Goal: Task Accomplishment & Management: Use online tool/utility

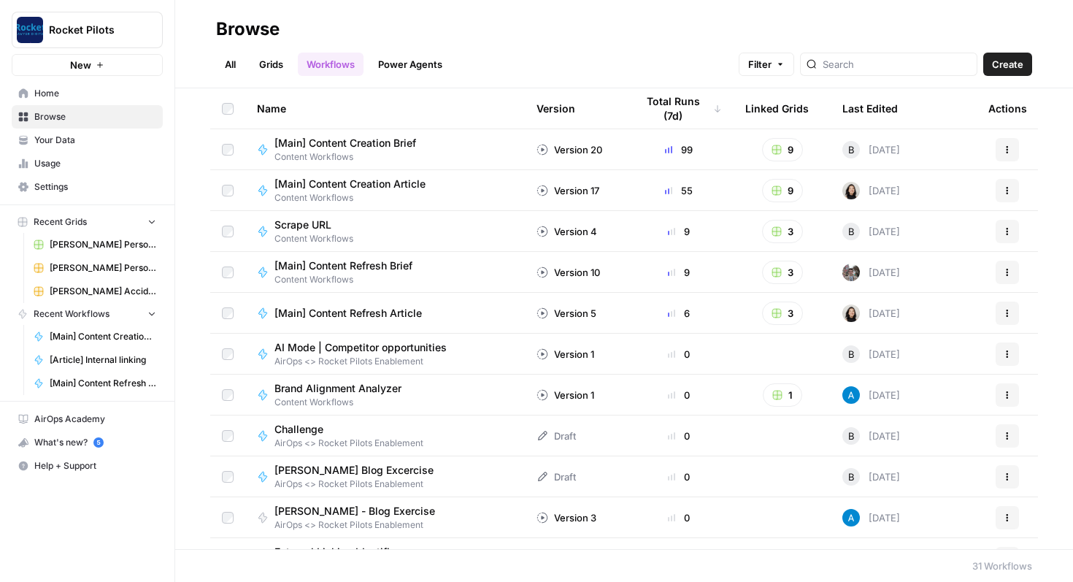
click at [80, 126] on link "Browse" at bounding box center [87, 116] width 151 height 23
click at [83, 99] on span "Home" at bounding box center [95, 93] width 122 height 13
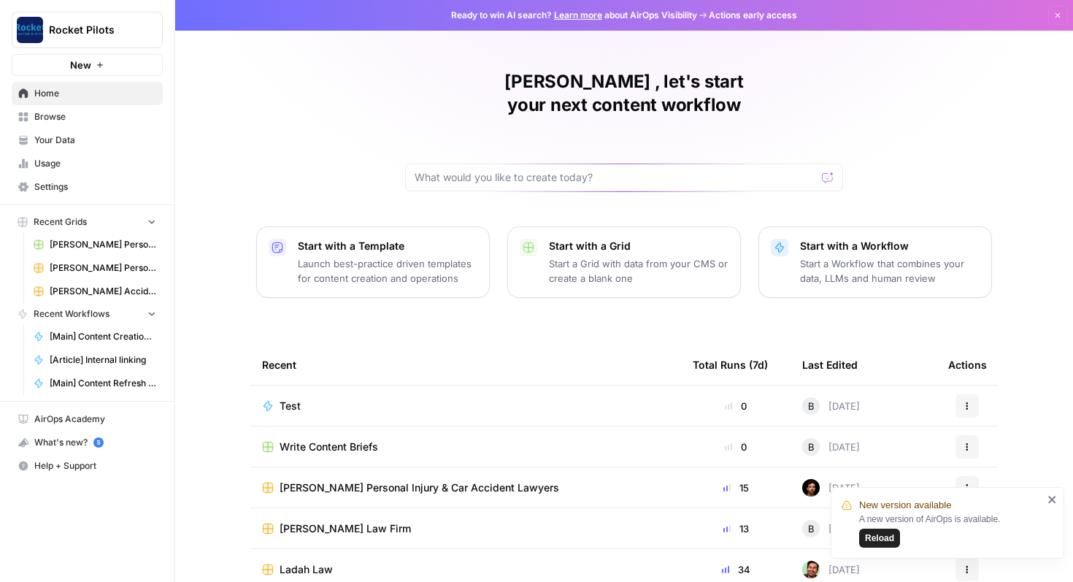
click at [80, 119] on span "Browse" at bounding box center [95, 116] width 122 height 13
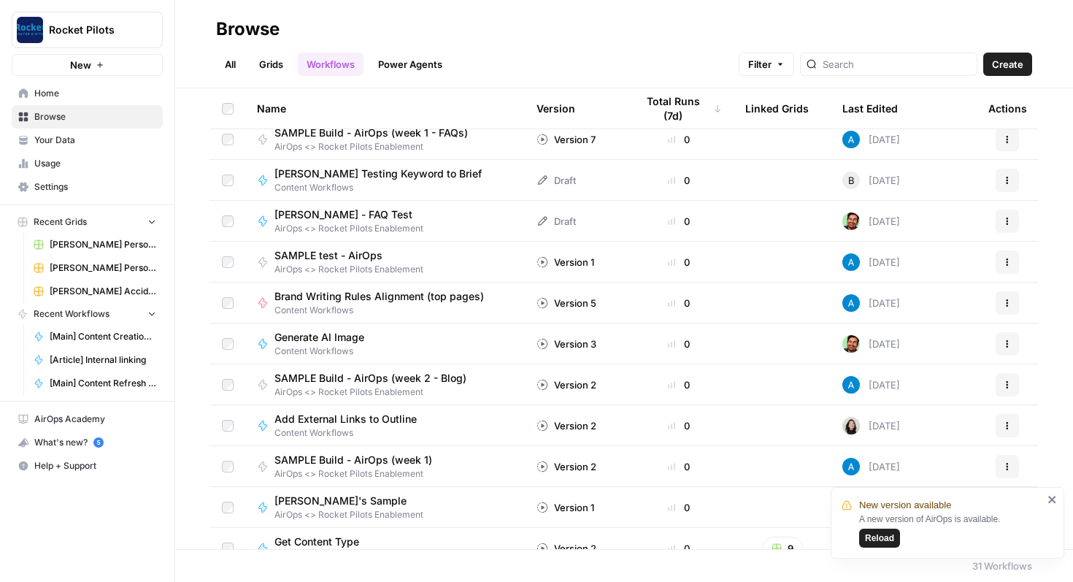
scroll to position [480, 0]
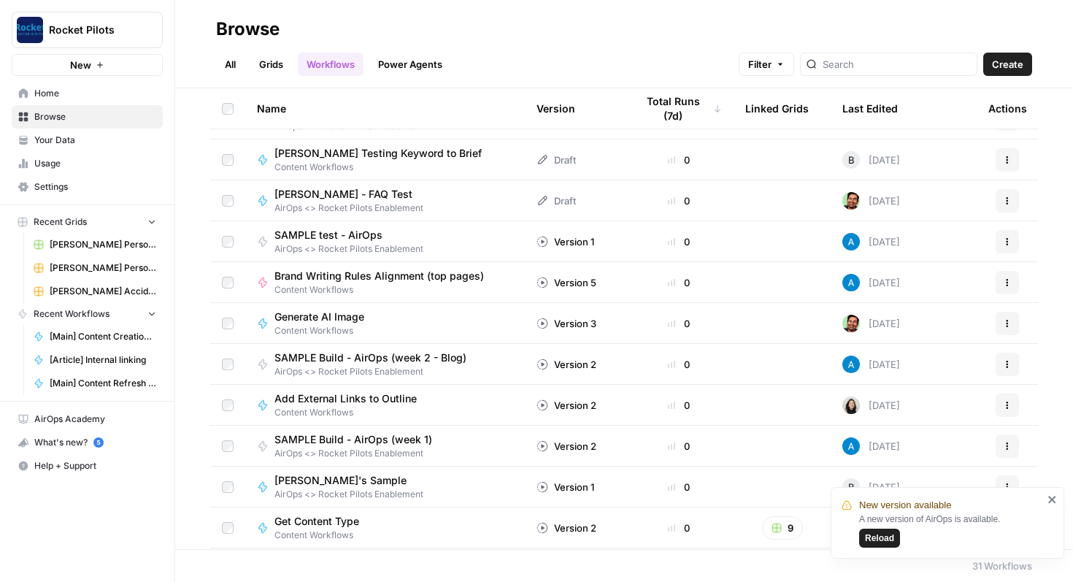
click at [69, 95] on span "Home" at bounding box center [95, 93] width 122 height 13
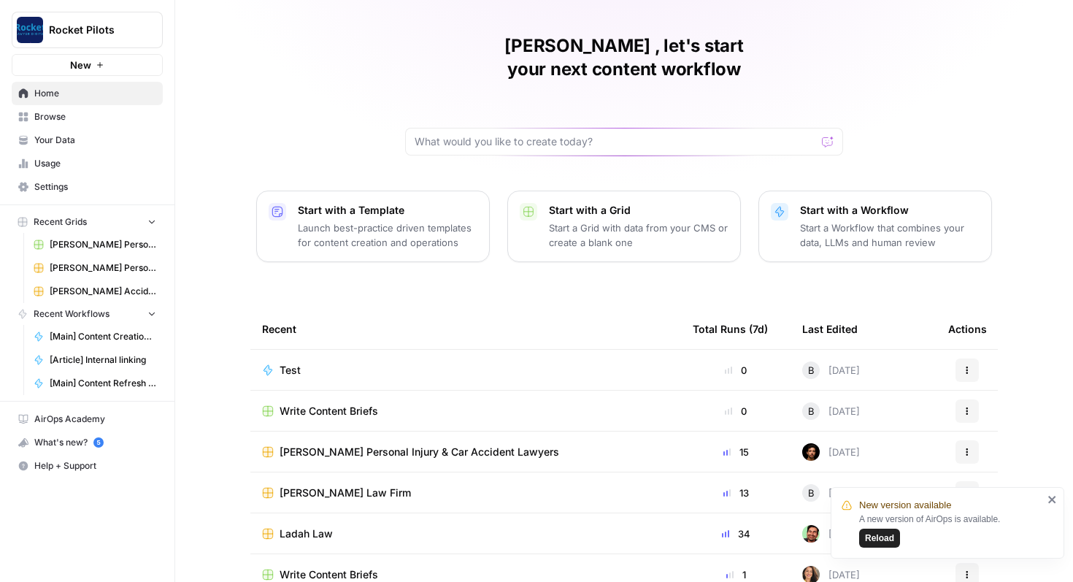
scroll to position [90, 0]
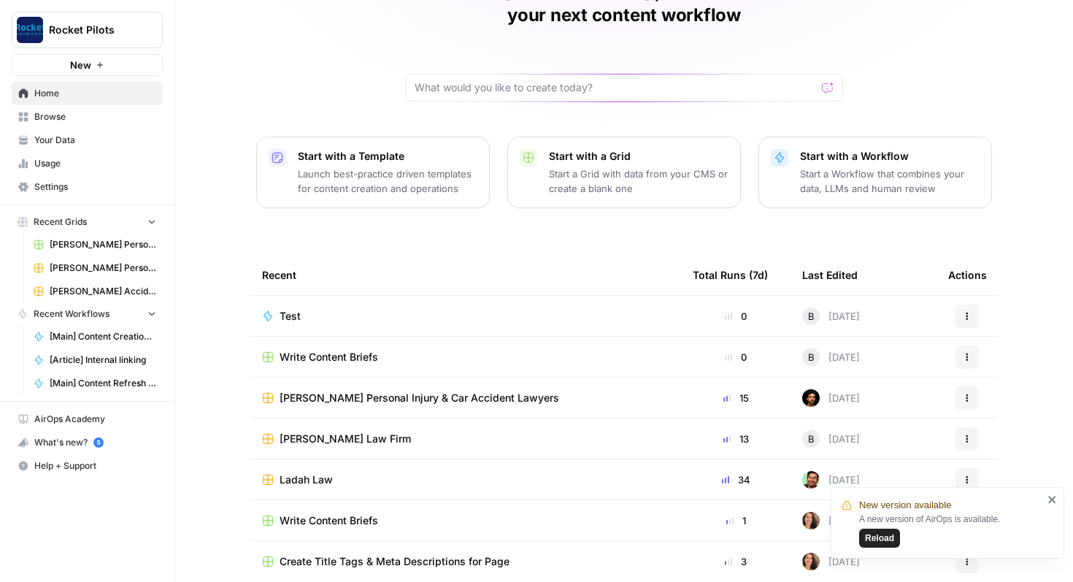
click at [311, 472] on span "Ladah Law" at bounding box center [306, 479] width 53 height 15
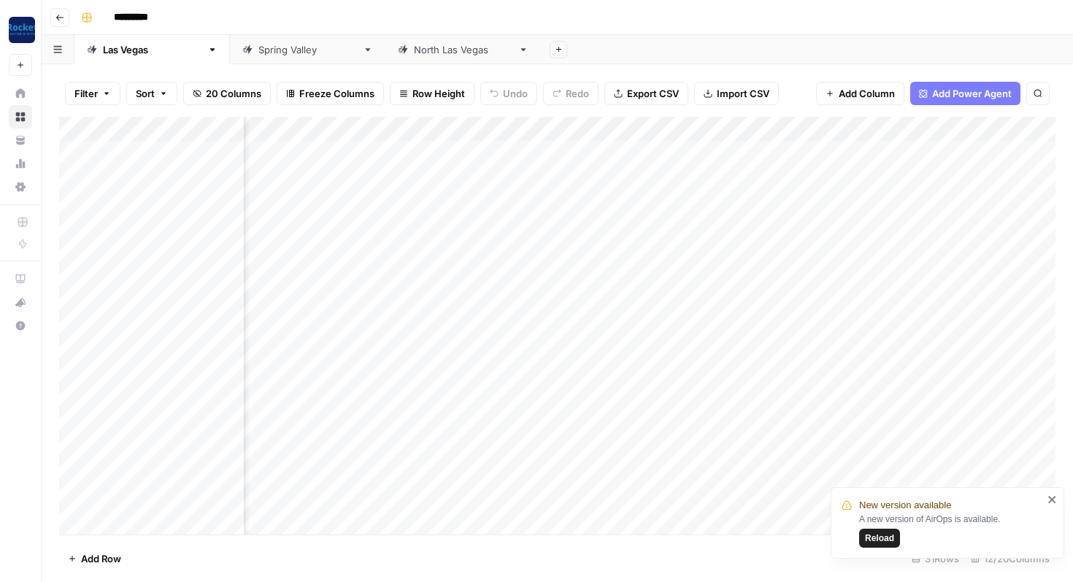
scroll to position [0, 524]
click at [841, 228] on div "Add Column" at bounding box center [557, 326] width 996 height 418
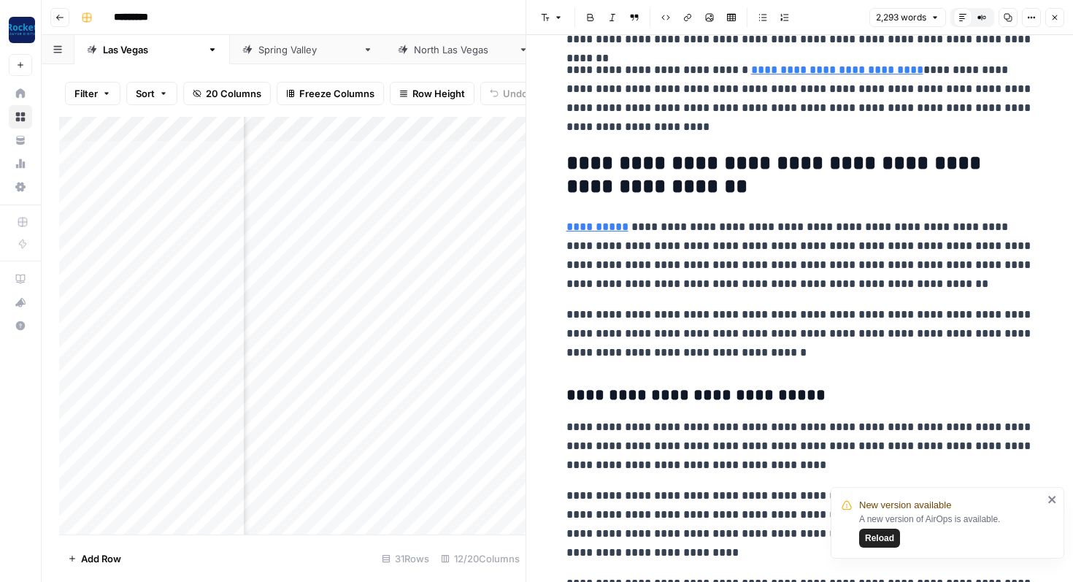
scroll to position [1869, 0]
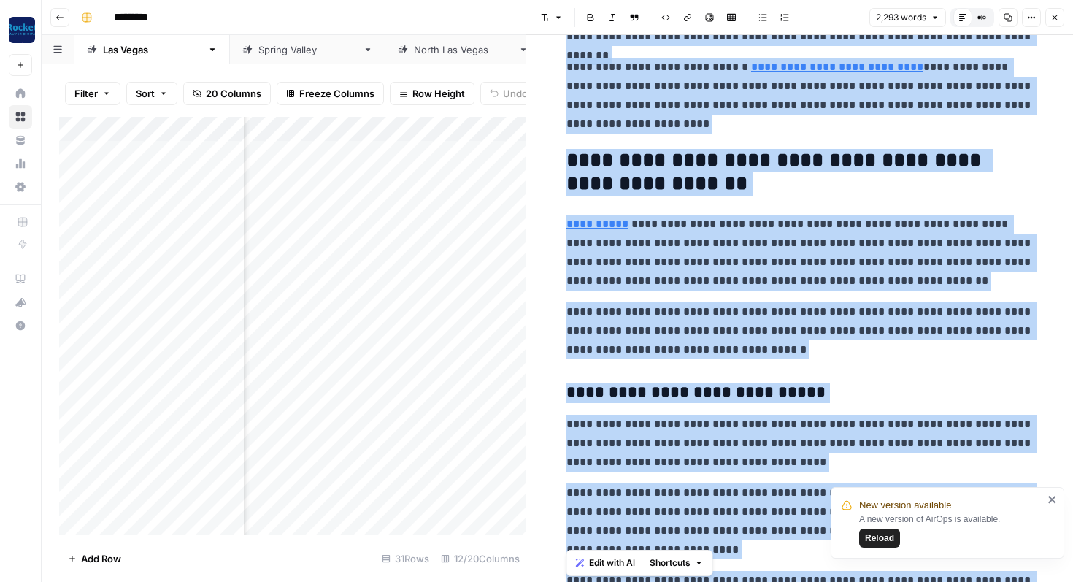
copy div "**********"
